Goal: Information Seeking & Learning: Learn about a topic

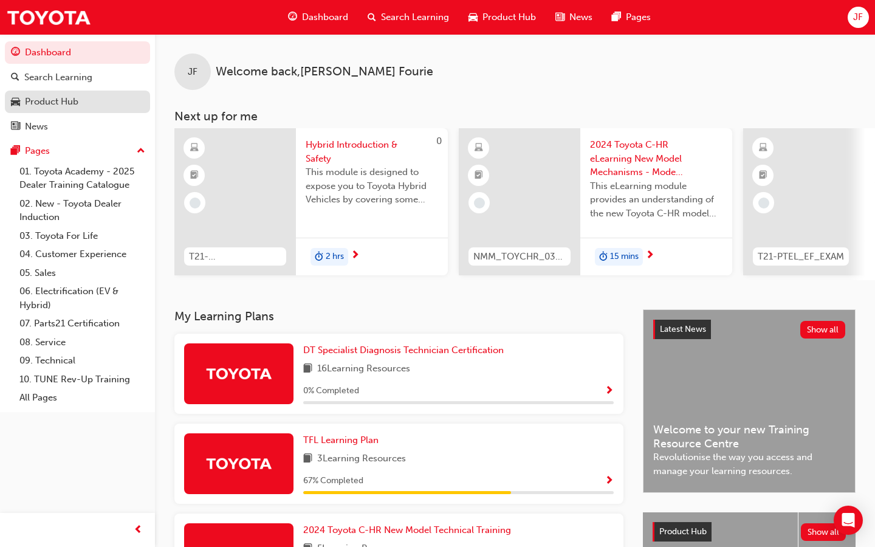
click at [80, 104] on div "Product Hub" at bounding box center [77, 101] width 133 height 15
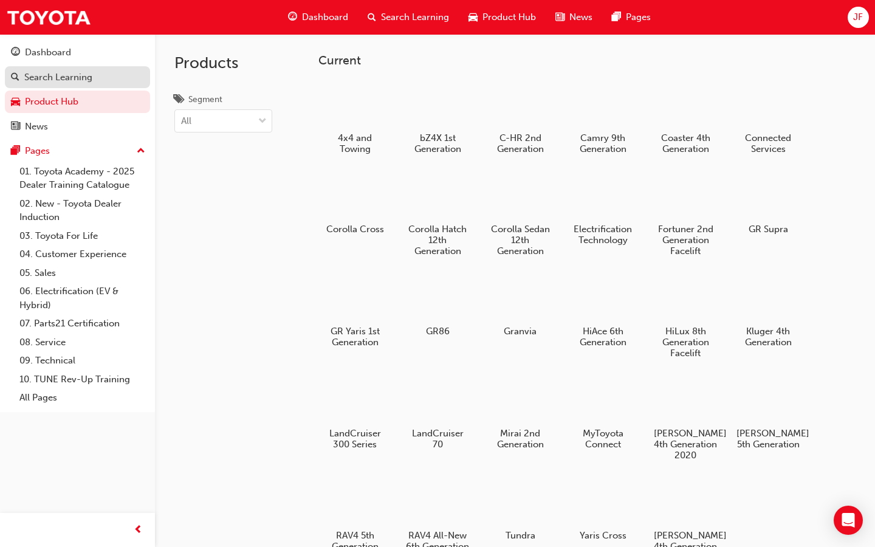
click at [55, 73] on div "Search Learning" at bounding box center [58, 77] width 68 height 14
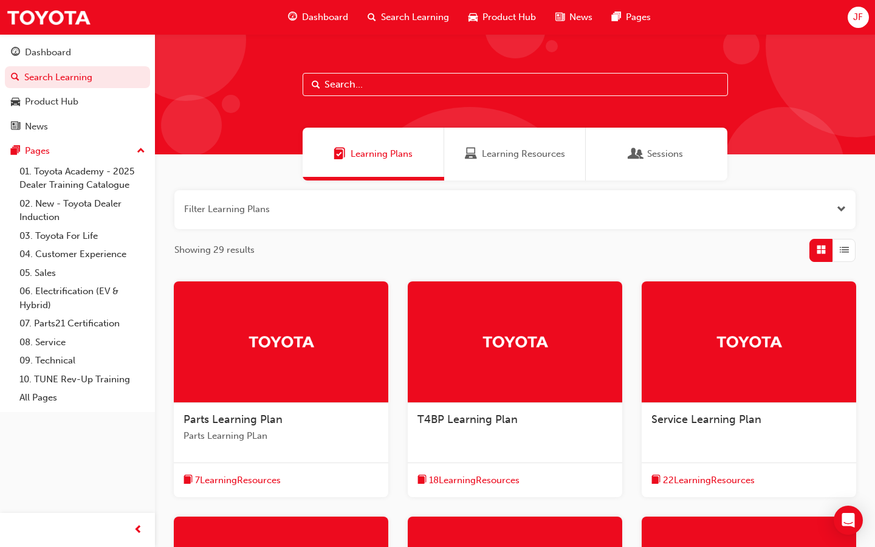
click at [511, 148] on span "Learning Resources" at bounding box center [523, 154] width 83 height 14
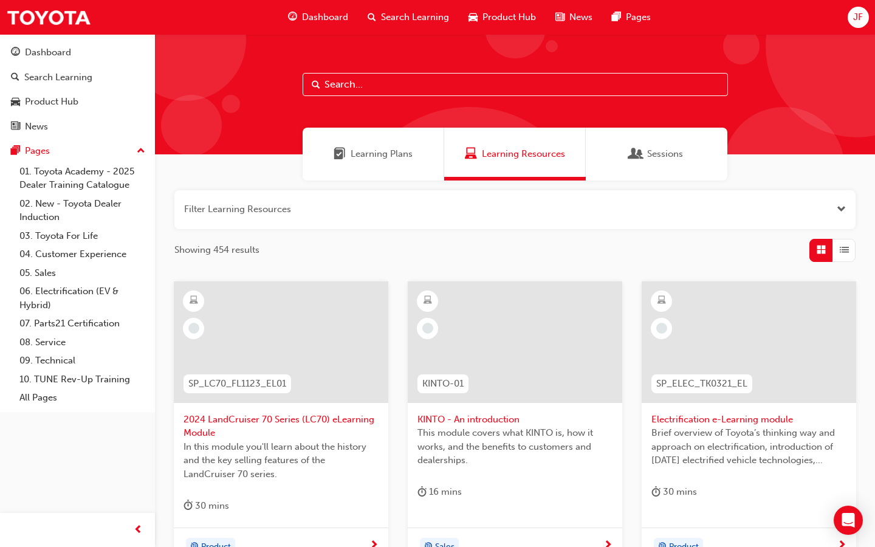
click at [398, 162] on div "Learning Plans" at bounding box center [373, 154] width 142 height 53
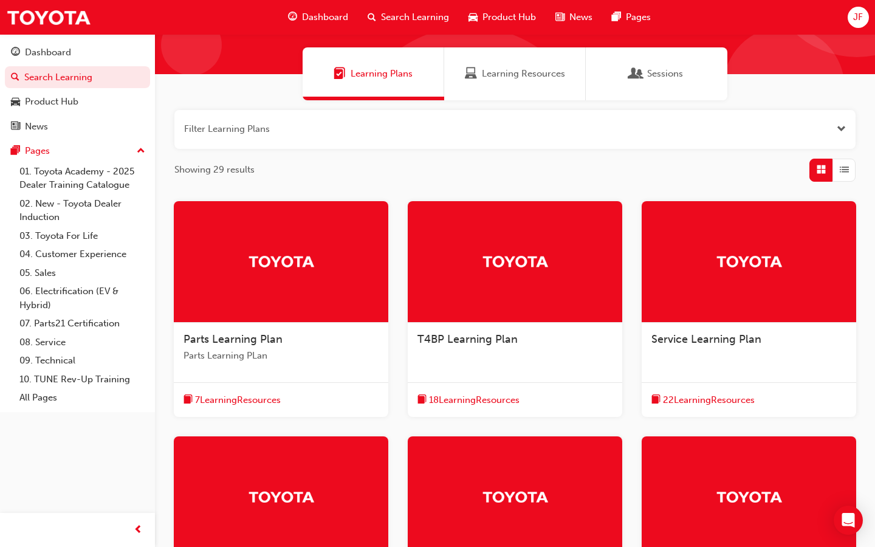
scroll to position [85, 0]
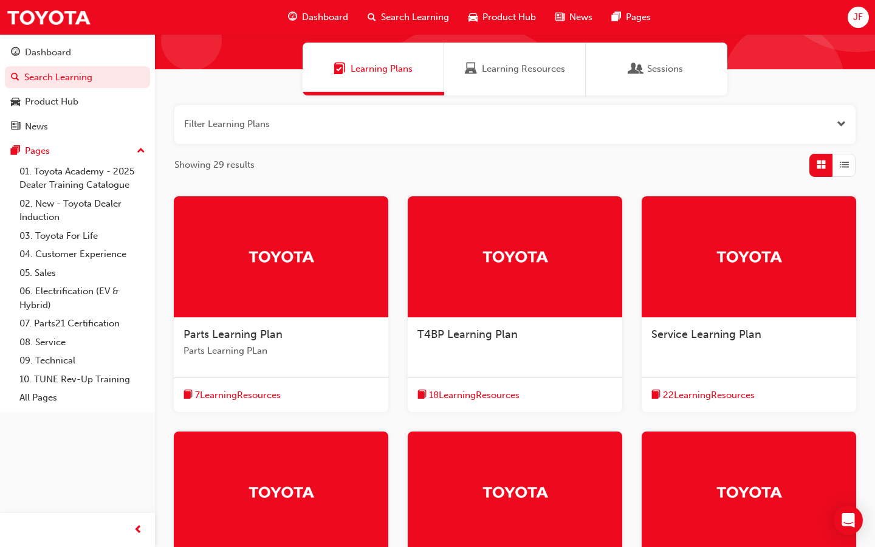
click at [318, 322] on div "Parts Learning Plan Parts Learning PLan" at bounding box center [281, 348] width 214 height 60
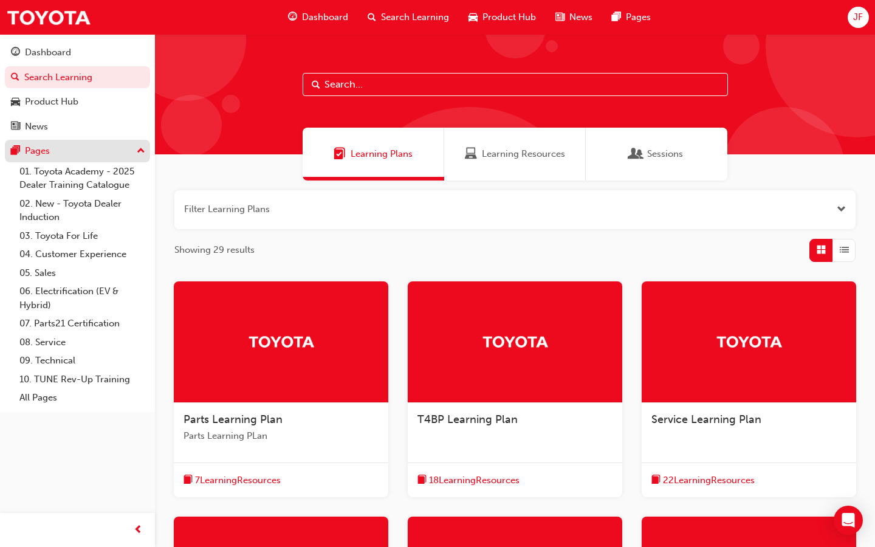
click at [40, 155] on div "Pages" at bounding box center [37, 151] width 25 height 14
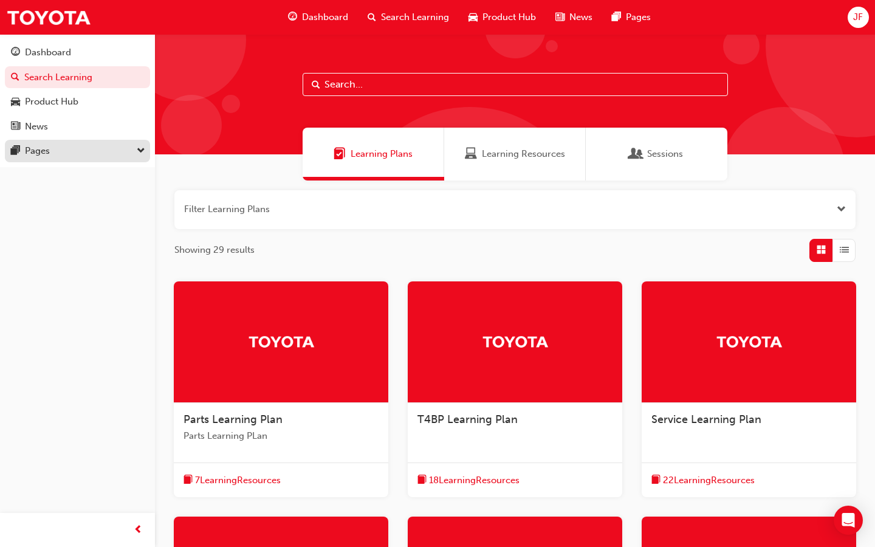
click at [40, 155] on div "Pages" at bounding box center [37, 151] width 25 height 14
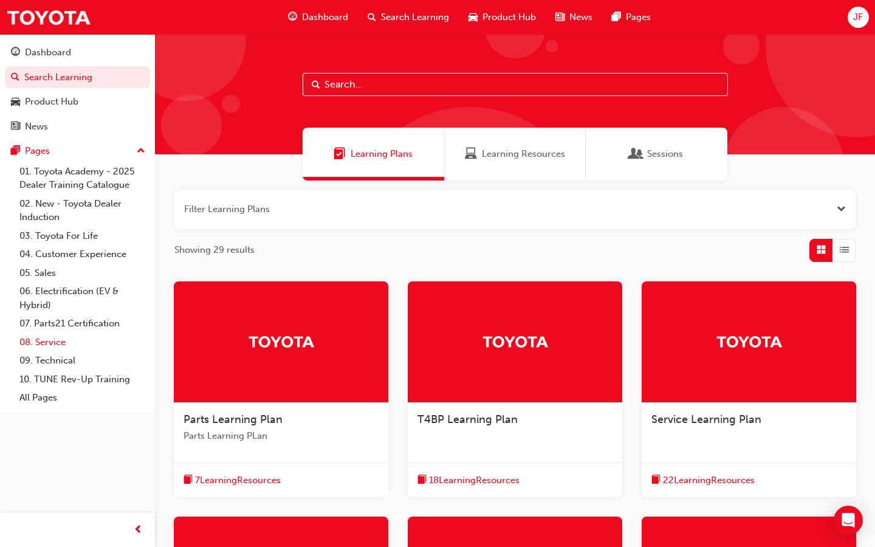
click at [63, 342] on link "08. Service" at bounding box center [82, 342] width 135 height 19
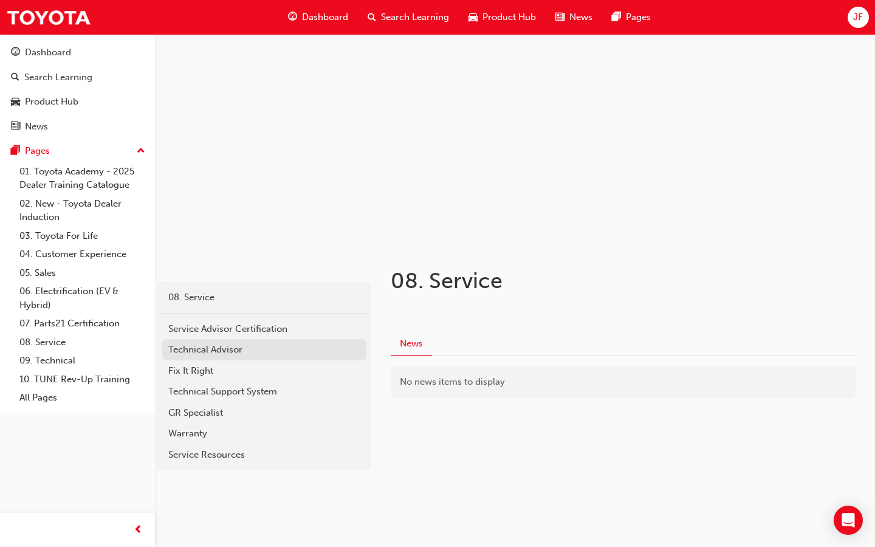
scroll to position [30, 0]
click at [281, 335] on div "Service Advisor Certification" at bounding box center [264, 330] width 192 height 14
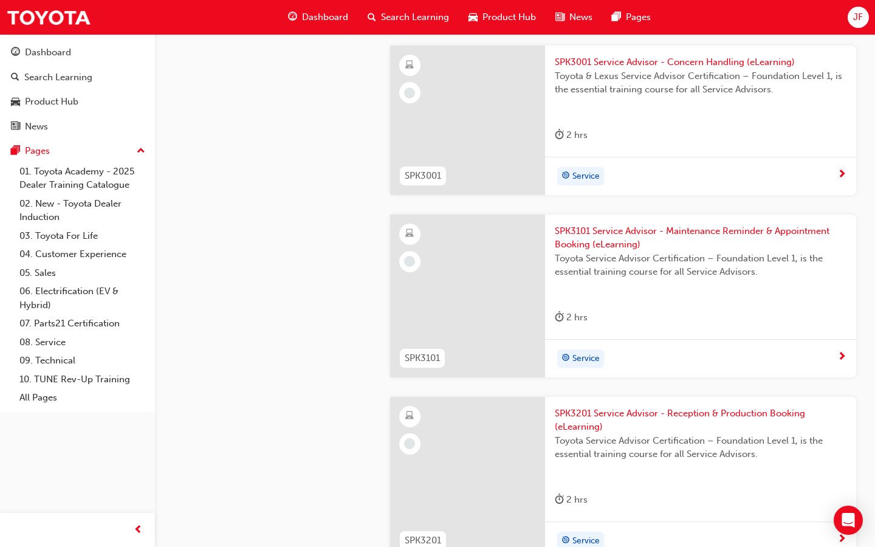
scroll to position [1549, 0]
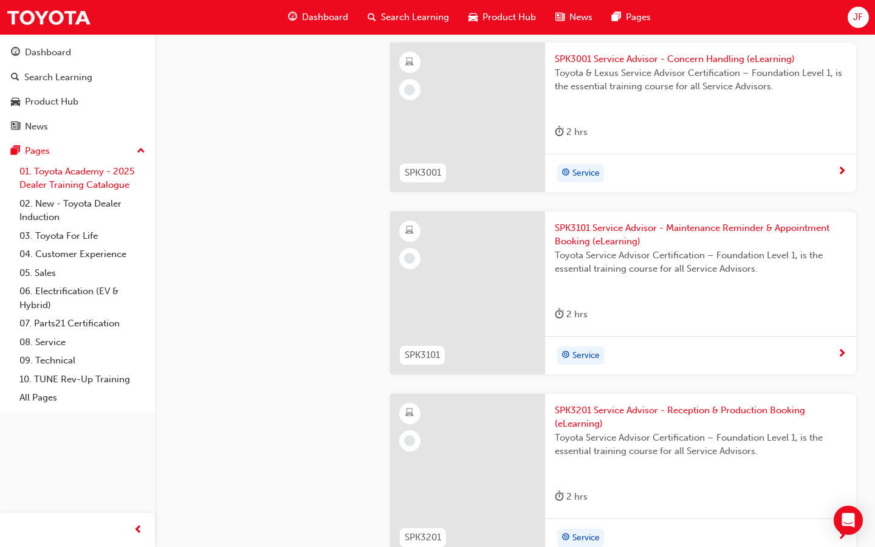
click at [43, 173] on link "01. Toyota Academy - 2025 Dealer Training Catalogue" at bounding box center [82, 178] width 135 height 32
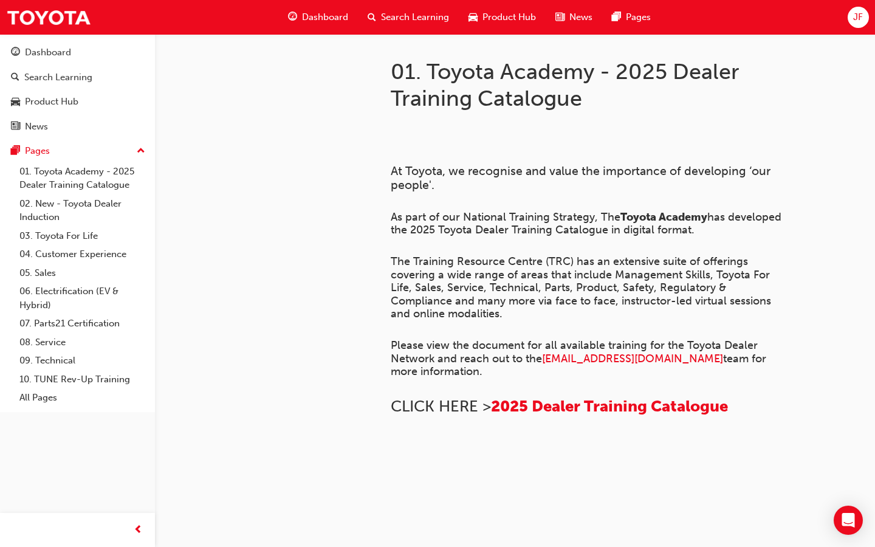
click at [332, 13] on span "Dashboard" at bounding box center [325, 17] width 46 height 14
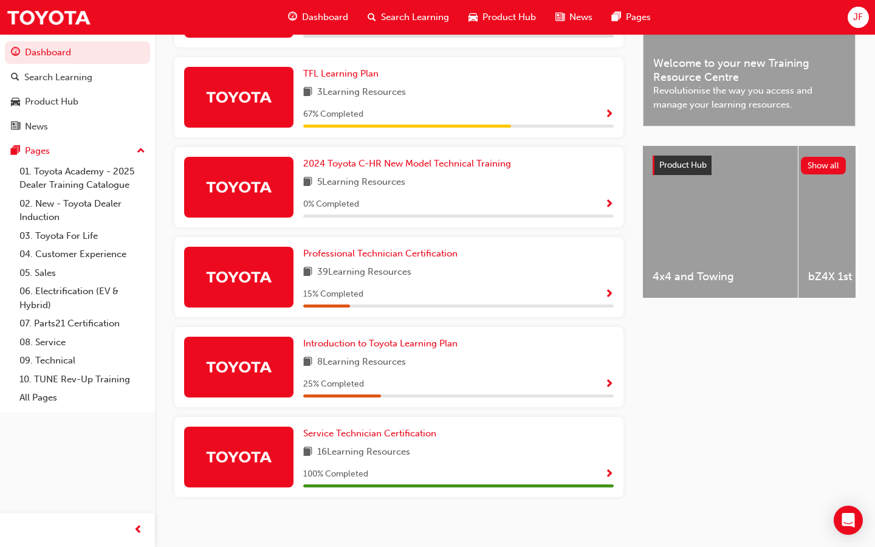
scroll to position [367, 0]
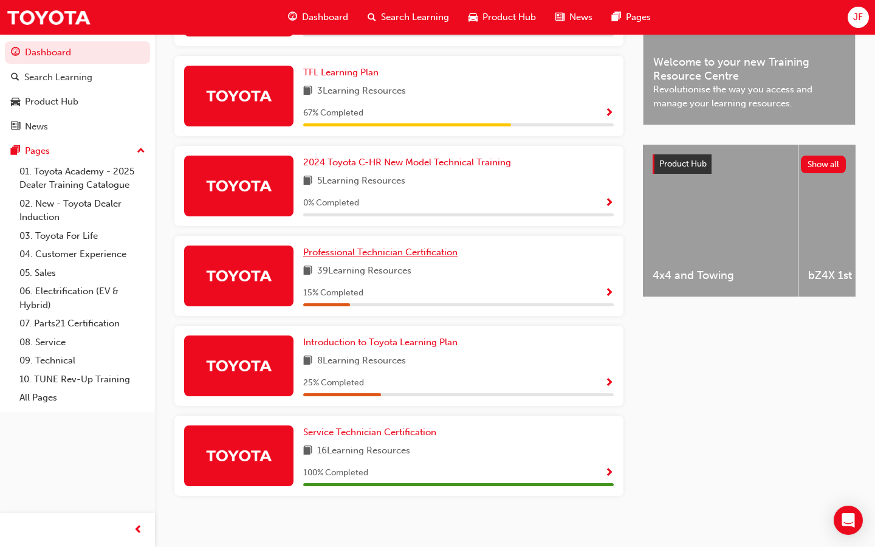
click at [422, 253] on span "Professional Technician Certification" at bounding box center [380, 252] width 154 height 11
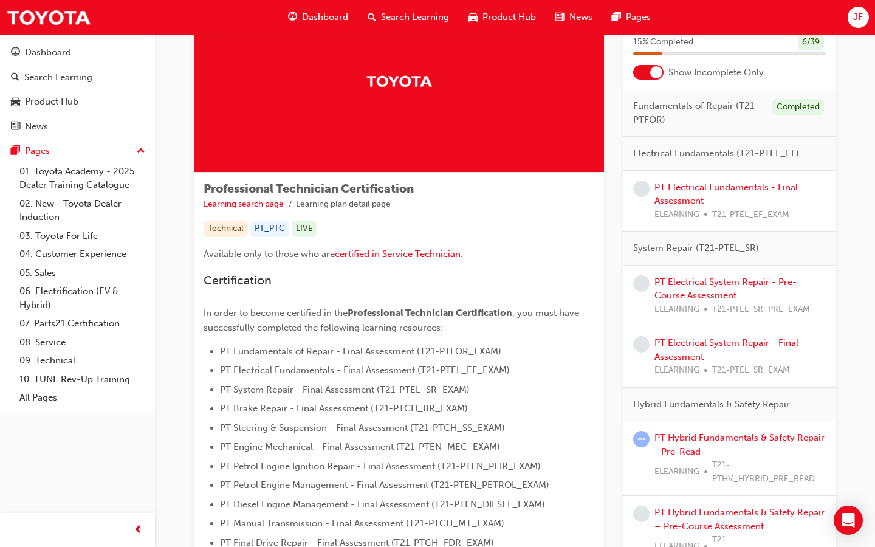
scroll to position [72, 0]
